Goal: Information Seeking & Learning: Understand process/instructions

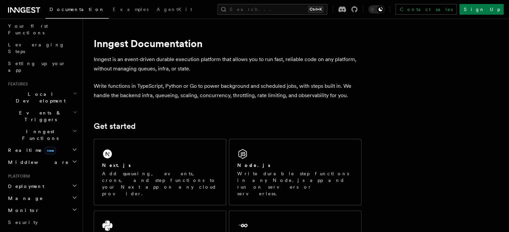
scroll to position [88, 0]
click at [40, 129] on span "Inngest Functions" at bounding box center [38, 135] width 67 height 13
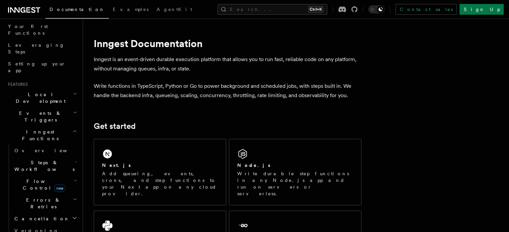
click at [60, 157] on h2 "Steps & Workflows" at bounding box center [45, 166] width 67 height 19
click at [49, 191] on span "Function steps" at bounding box center [46, 193] width 51 height 5
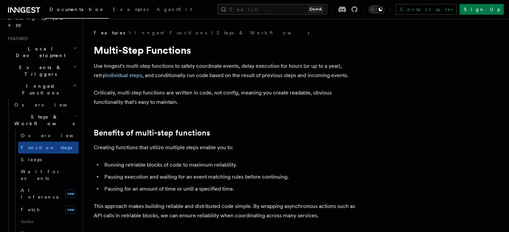
scroll to position [135, 0]
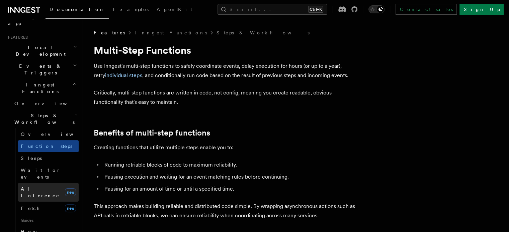
click at [47, 183] on link "AI Inference new" at bounding box center [48, 192] width 61 height 19
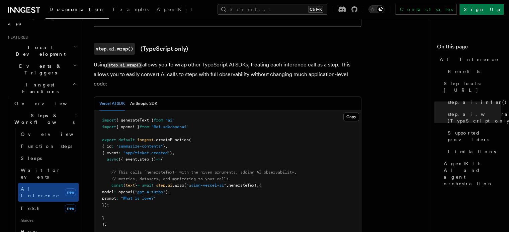
scroll to position [635, 0]
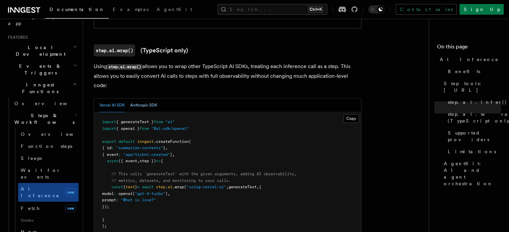
click at [153, 99] on button "Anthropic SDK" at bounding box center [143, 106] width 27 height 14
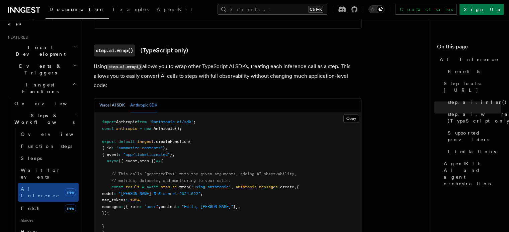
click at [114, 99] on button "Vercel AI SDK" at bounding box center [111, 106] width 25 height 14
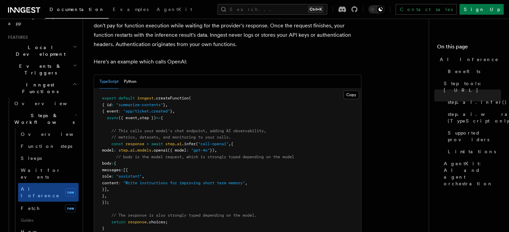
scroll to position [348, 0]
click at [212, 132] on pre "export default inngest .createFunction ( { id : "summarize-contents" } , { even…" at bounding box center [227, 166] width 267 height 157
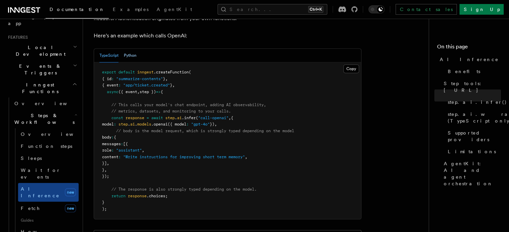
click at [132, 49] on button "Python" at bounding box center [130, 56] width 13 height 14
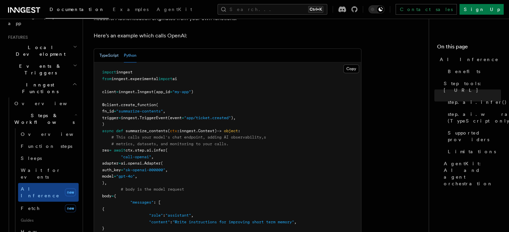
click at [105, 49] on button "TypeScript" at bounding box center [108, 56] width 19 height 14
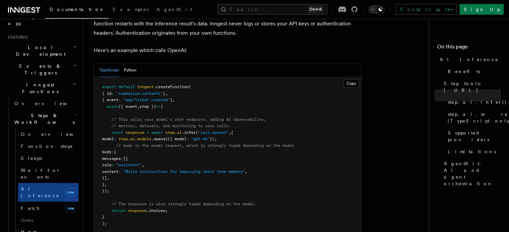
scroll to position [356, 0]
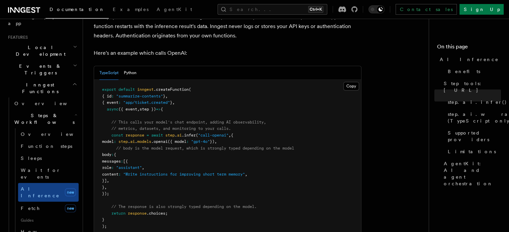
click at [284, 83] on pre "export default inngest .createFunction ( { id : "summarize-contents" } , { even…" at bounding box center [227, 158] width 267 height 157
click at [310, 84] on pre "export default inngest .createFunction ( { id : "summarize-contents" } , { even…" at bounding box center [227, 158] width 267 height 157
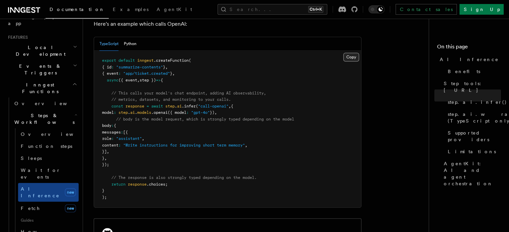
click at [350, 53] on button "Copy Copied" at bounding box center [351, 57] width 16 height 9
click at [228, 77] on pre "export default inngest .createFunction ( { id : "summarize-contents" } , { even…" at bounding box center [227, 129] width 267 height 157
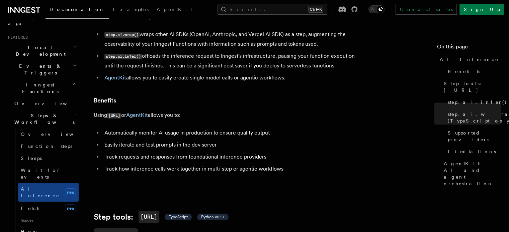
scroll to position [0, 0]
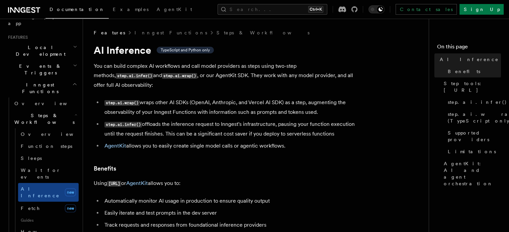
click at [247, 130] on li "step.ai.infer() offloads the inference request to Inngest's infrastructure, pau…" at bounding box center [231, 129] width 259 height 19
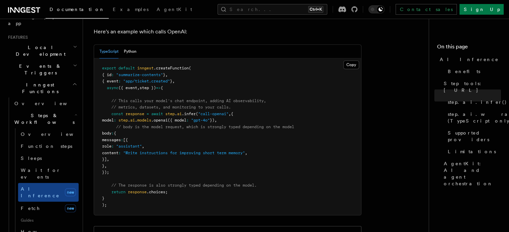
scroll to position [378, 0]
click at [266, 84] on pre "export default inngest .createFunction ( { id : "summarize-contents" } , { even…" at bounding box center [227, 136] width 267 height 157
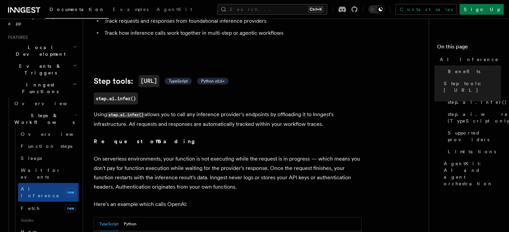
scroll to position [205, 0]
click at [298, 14] on button "Search... Ctrl+K" at bounding box center [272, 9] width 110 height 11
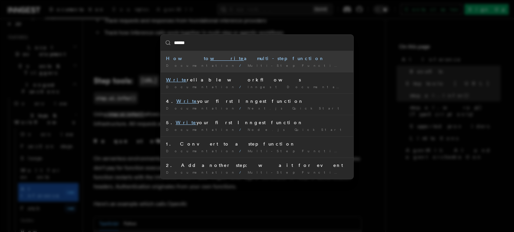
type input "******"
click at [361, 69] on div "****** How to write a multi-step function Documentation / Multi-Step Functions …" at bounding box center [257, 116] width 514 height 232
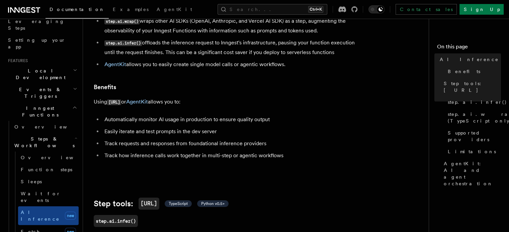
scroll to position [112, 0]
